Goal: Information Seeking & Learning: Learn about a topic

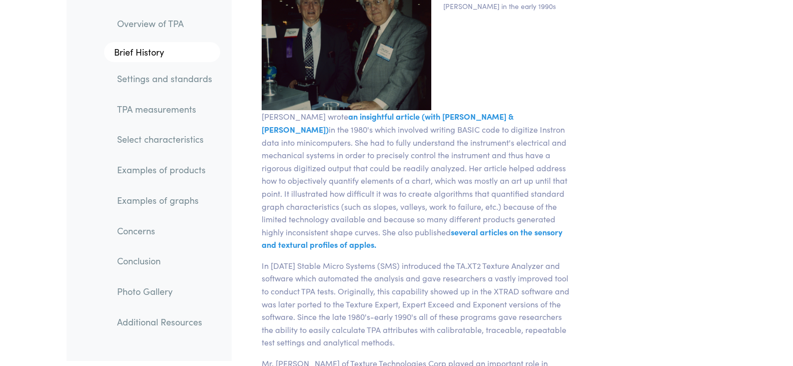
scroll to position [2801, 0]
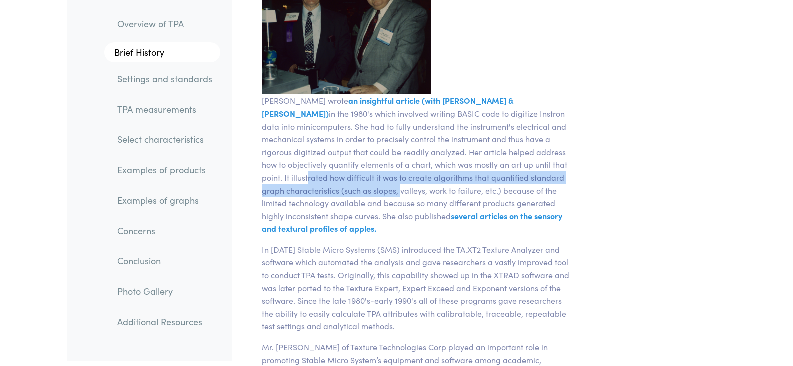
drag, startPoint x: 477, startPoint y: 149, endPoint x: 573, endPoint y: 162, distance: 96.8
click at [573, 162] on p "[PERSON_NAME] wrote an insightful article (with [PERSON_NAME] & [PERSON_NAME]) …" at bounding box center [418, 164] width 324 height 141
click at [555, 167] on p "[PERSON_NAME] wrote an insightful article (with [PERSON_NAME] & [PERSON_NAME]) …" at bounding box center [418, 164] width 324 height 141
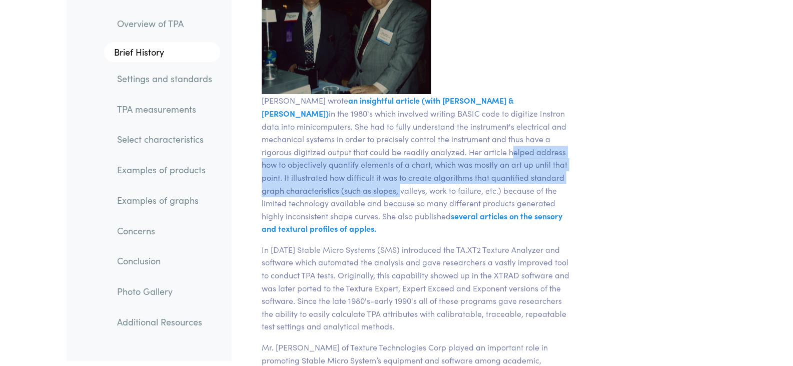
drag, startPoint x: 565, startPoint y: 166, endPoint x: 379, endPoint y: 144, distance: 187.9
click at [377, 143] on p "[PERSON_NAME] wrote an insightful article (with [PERSON_NAME] & [PERSON_NAME]) …" at bounding box center [418, 164] width 324 height 141
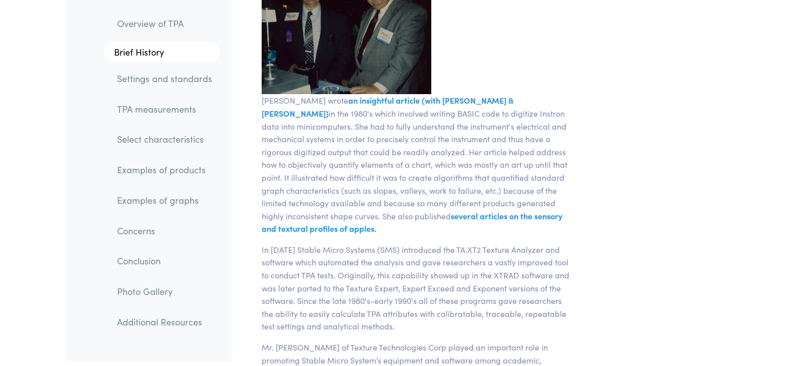
click at [342, 140] on p "[PERSON_NAME] wrote an insightful article (with [PERSON_NAME] & [PERSON_NAME]) …" at bounding box center [418, 164] width 324 height 141
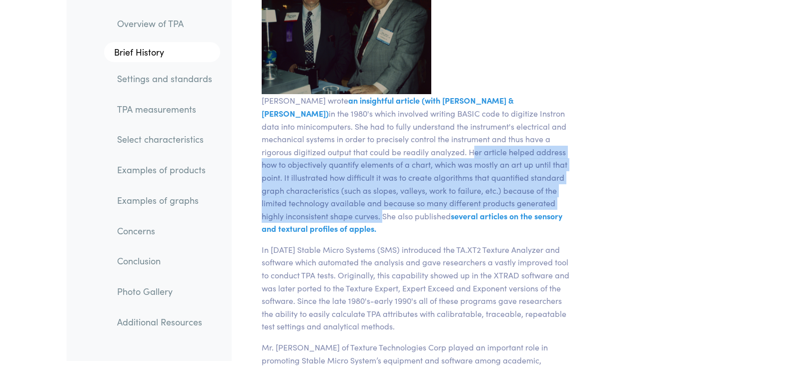
drag, startPoint x: 338, startPoint y: 139, endPoint x: 521, endPoint y: 194, distance: 190.5
click at [521, 194] on p "[PERSON_NAME] wrote an insightful article (with [PERSON_NAME] & [PERSON_NAME]) …" at bounding box center [418, 164] width 324 height 141
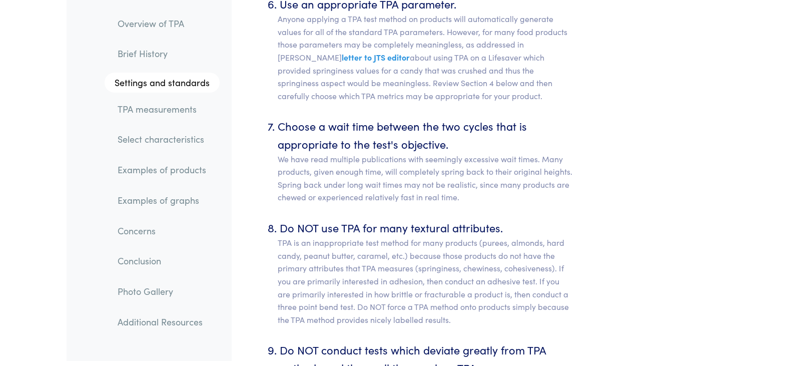
scroll to position [5151, 0]
drag, startPoint x: 280, startPoint y: 214, endPoint x: 399, endPoint y: 218, distance: 119.1
click at [399, 218] on li "Do NOT use TPA for many textural attributes. TPA is an inappropriate test metho…" at bounding box center [426, 271] width 296 height 107
click at [314, 236] on p "TPA is an inappropriate test method for many products (purees, almonds, hard ca…" at bounding box center [426, 281] width 296 height 90
drag, startPoint x: 312, startPoint y: 254, endPoint x: 416, endPoint y: 257, distance: 104.6
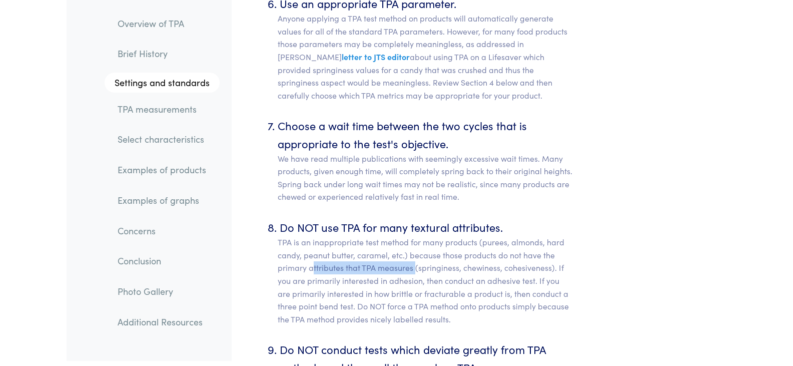
click at [416, 257] on p "TPA is an inappropriate test method for many products (purees, almonds, hard ca…" at bounding box center [426, 281] width 296 height 90
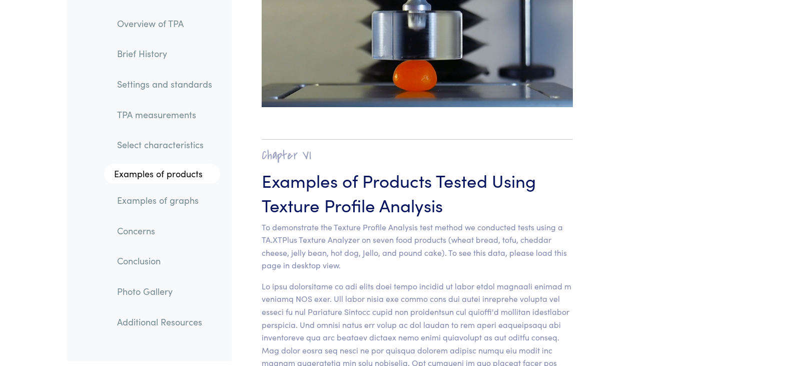
scroll to position [9802, 0]
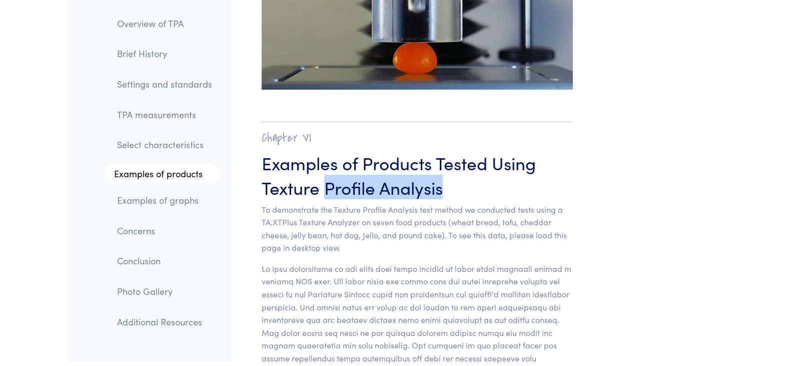
drag, startPoint x: 325, startPoint y: 149, endPoint x: 448, endPoint y: 147, distance: 123.0
click at [448, 150] on h3 "Examples of Products Tested Using Texture Profile Analysis" at bounding box center [418, 174] width 312 height 49
drag, startPoint x: 379, startPoint y: 221, endPoint x: 347, endPoint y: 218, distance: 32.2
click at [379, 221] on section "Chapter VI Examples of Products Tested Using Texture Profile Analysis To demons…" at bounding box center [418, 351] width 360 height 499
click at [178, 199] on link "Examples of graphs" at bounding box center [164, 200] width 111 height 23
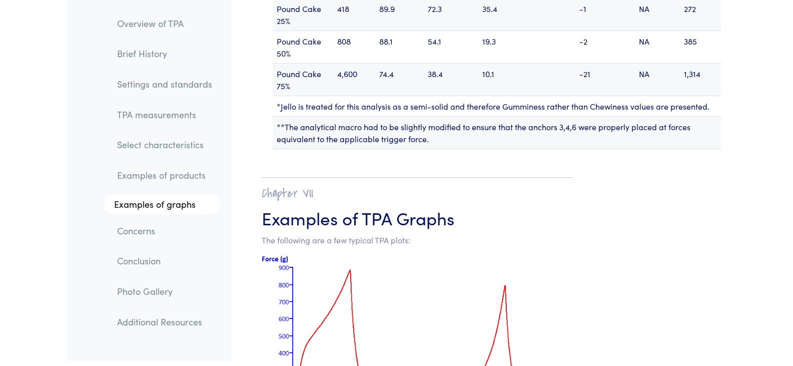
scroll to position [12663, 0]
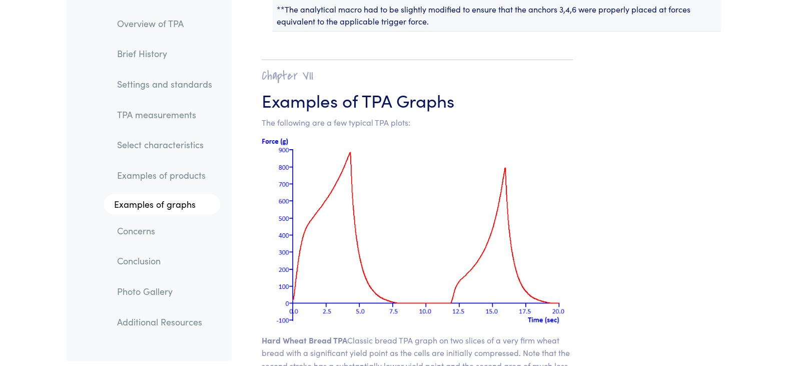
click at [163, 177] on link "Examples of products" at bounding box center [164, 175] width 111 height 23
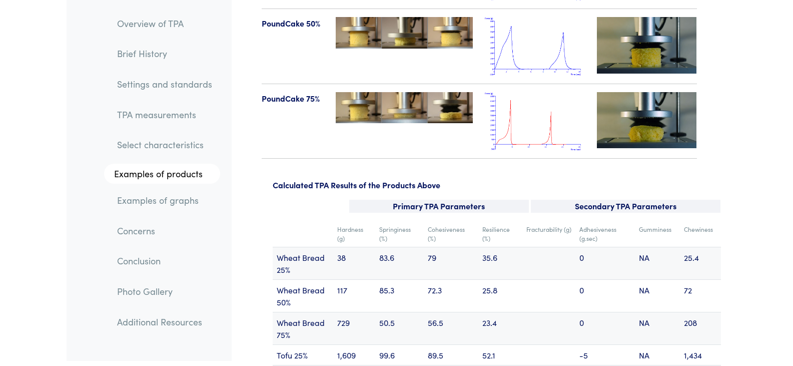
scroll to position [11914, 0]
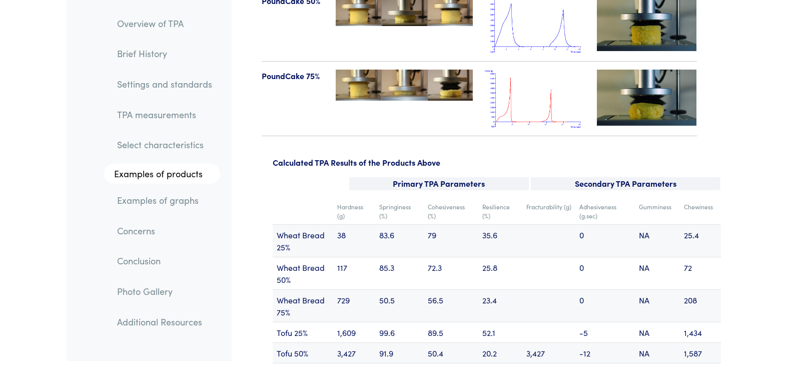
click at [339, 224] on td "38" at bounding box center [354, 240] width 42 height 33
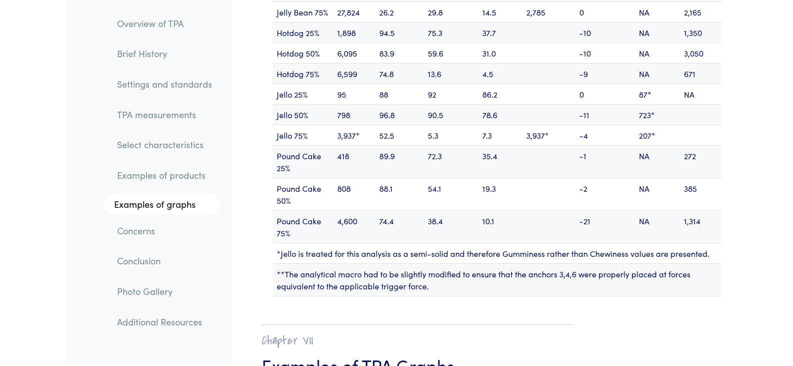
scroll to position [12415, 0]
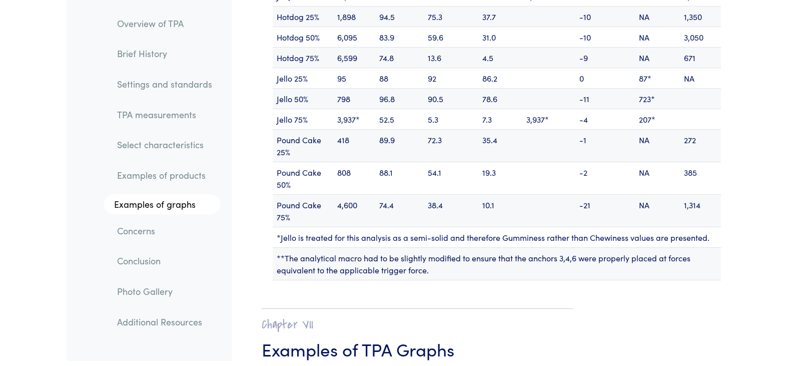
click at [147, 227] on link "Concerns" at bounding box center [164, 230] width 111 height 23
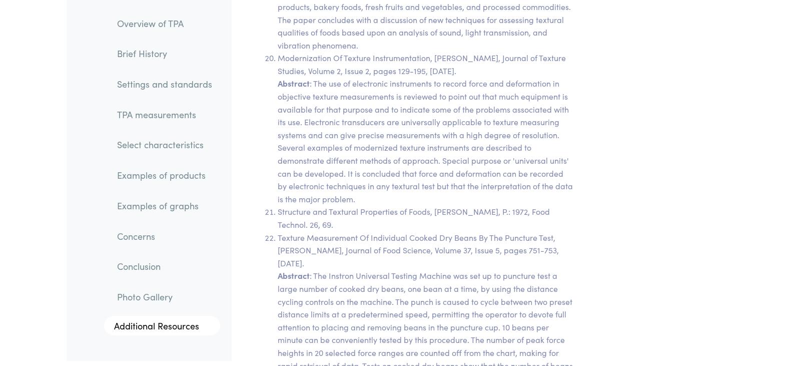
scroll to position [19992, 0]
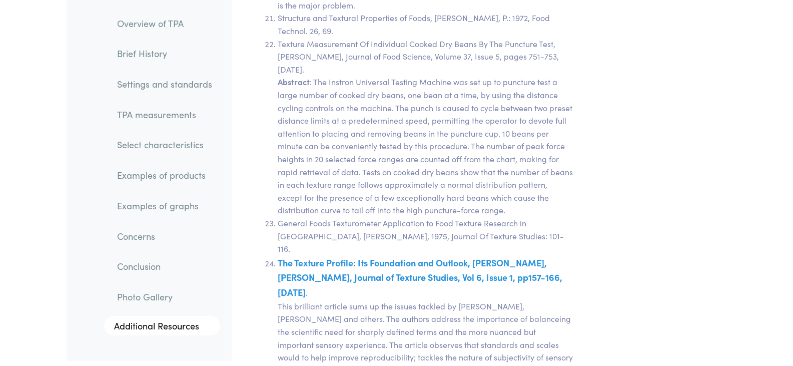
click at [153, 151] on link "Select characteristics" at bounding box center [164, 145] width 111 height 23
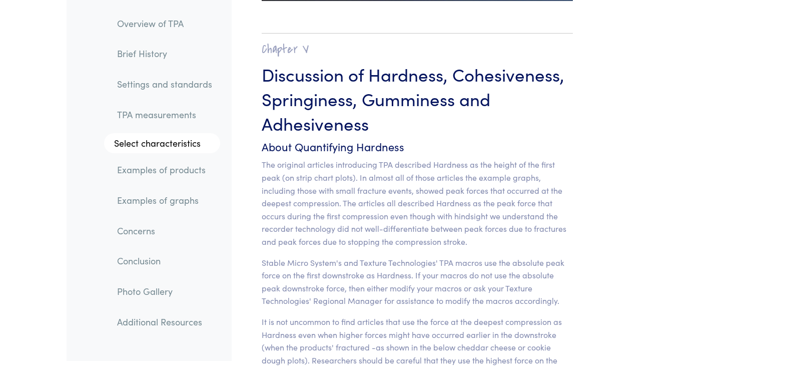
scroll to position [7783, 0]
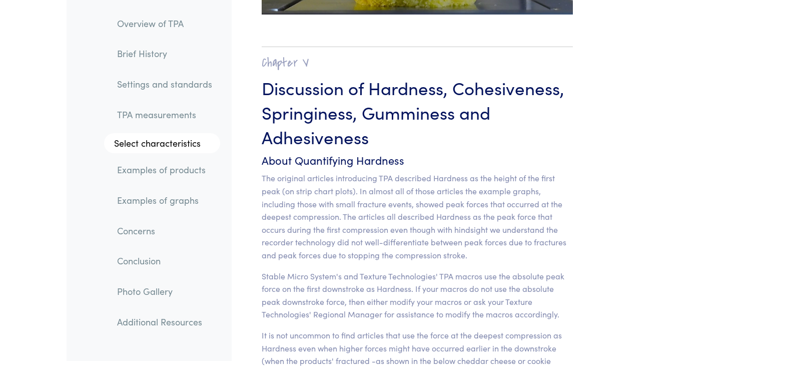
click at [148, 291] on link "Photo Gallery" at bounding box center [164, 291] width 111 height 23
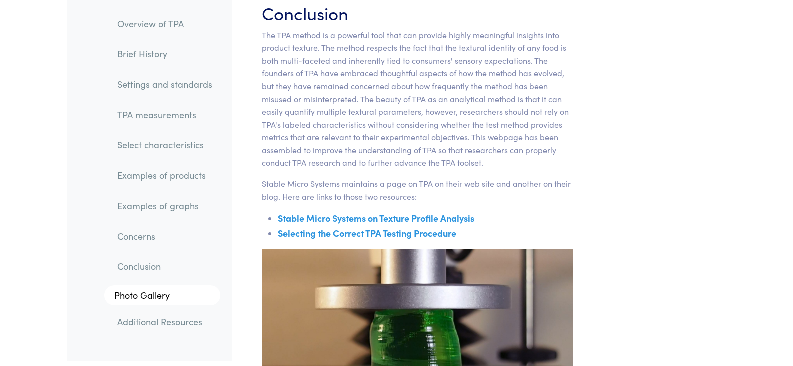
scroll to position [16440, 0]
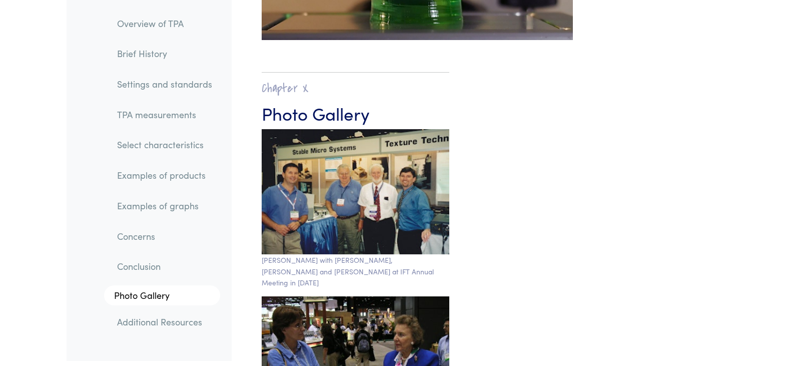
click at [151, 324] on link "Additional Resources" at bounding box center [164, 321] width 111 height 23
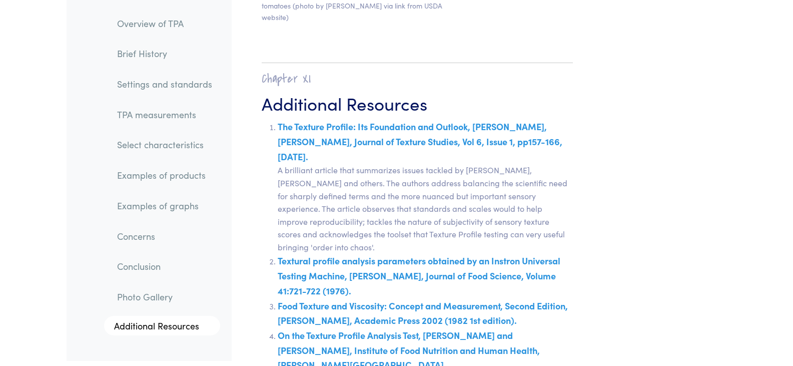
scroll to position [17532, 0]
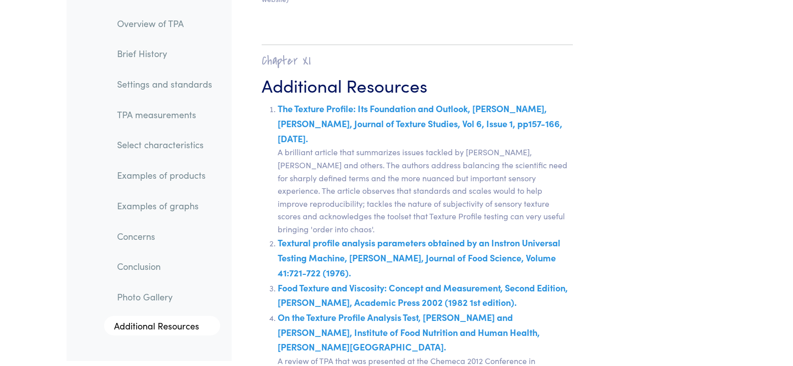
click at [424, 102] on link "The Texture Profile: Its Foundation and Outlook, [PERSON_NAME], [PERSON_NAME], …" at bounding box center [420, 123] width 285 height 42
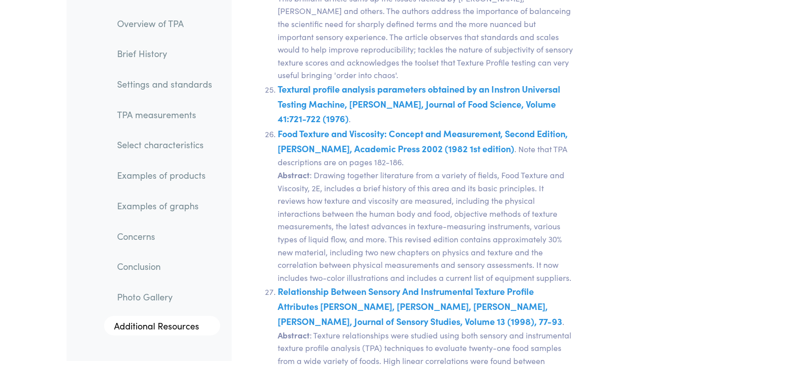
scroll to position [20282, 0]
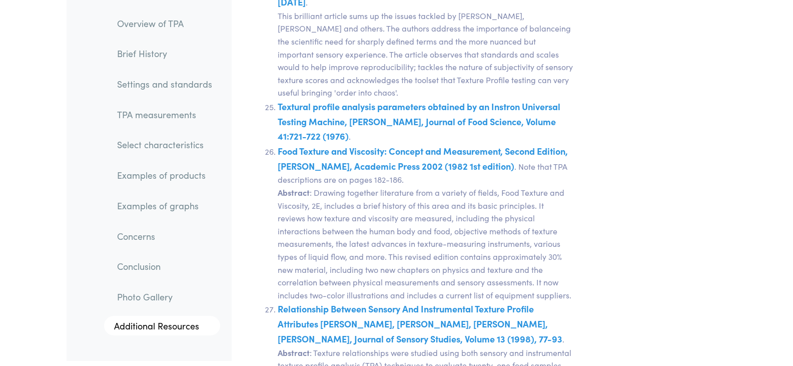
click at [184, 85] on link "Settings and standards" at bounding box center [164, 84] width 111 height 23
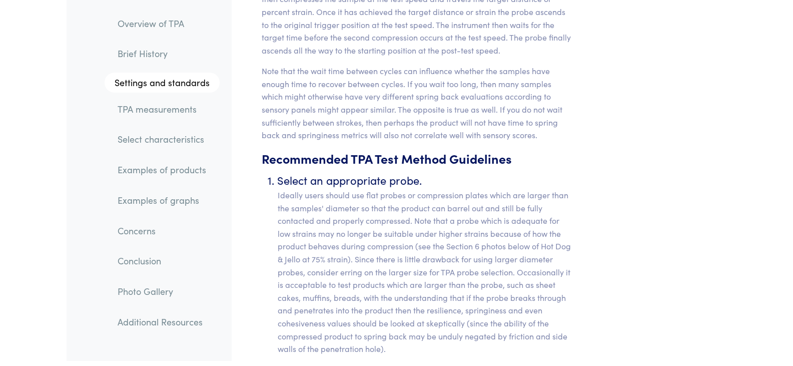
scroll to position [4066, 0]
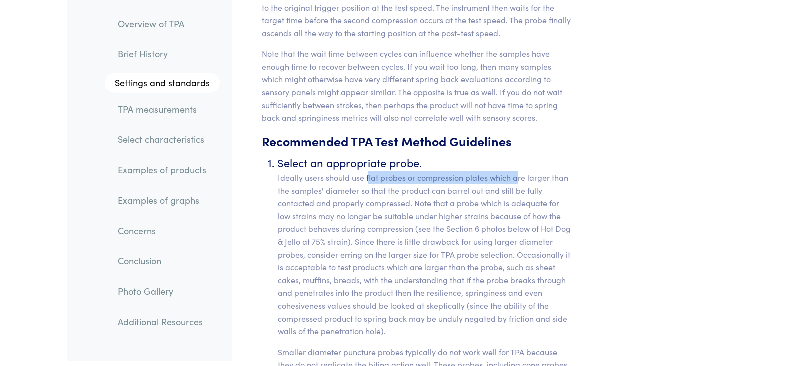
drag, startPoint x: 371, startPoint y: 163, endPoint x: 518, endPoint y: 170, distance: 147.7
click at [518, 171] on p "Ideally users should use flat probes or compression plates which are larger tha…" at bounding box center [426, 254] width 296 height 167
